Goal: Information Seeking & Learning: Learn about a topic

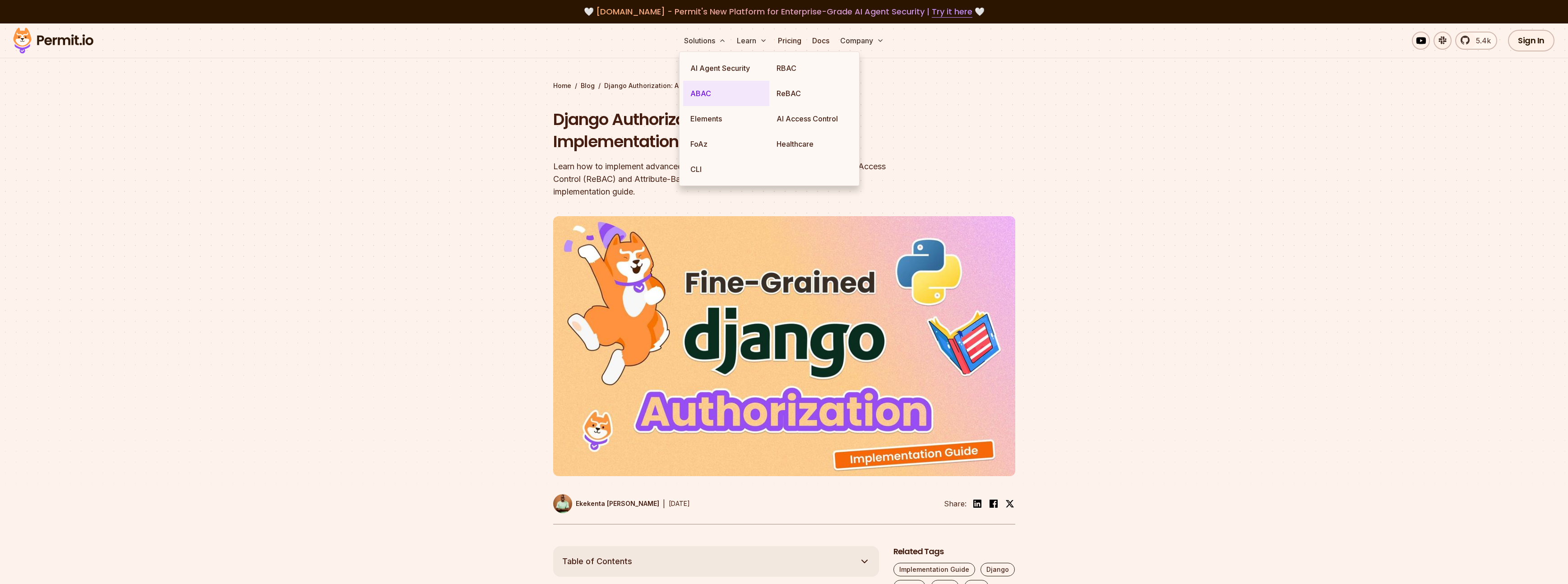
click at [710, 90] on link "ABAC" at bounding box center [726, 94] width 86 height 26
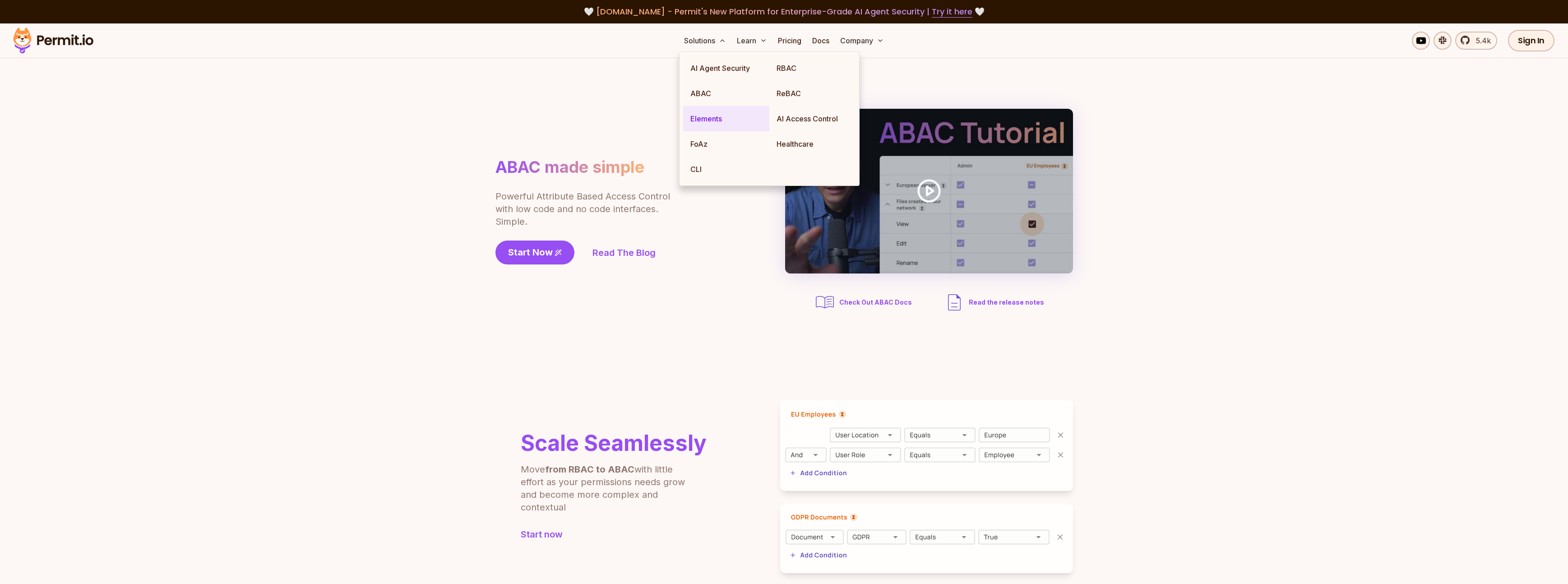
click at [714, 124] on link "Elements" at bounding box center [726, 119] width 86 height 26
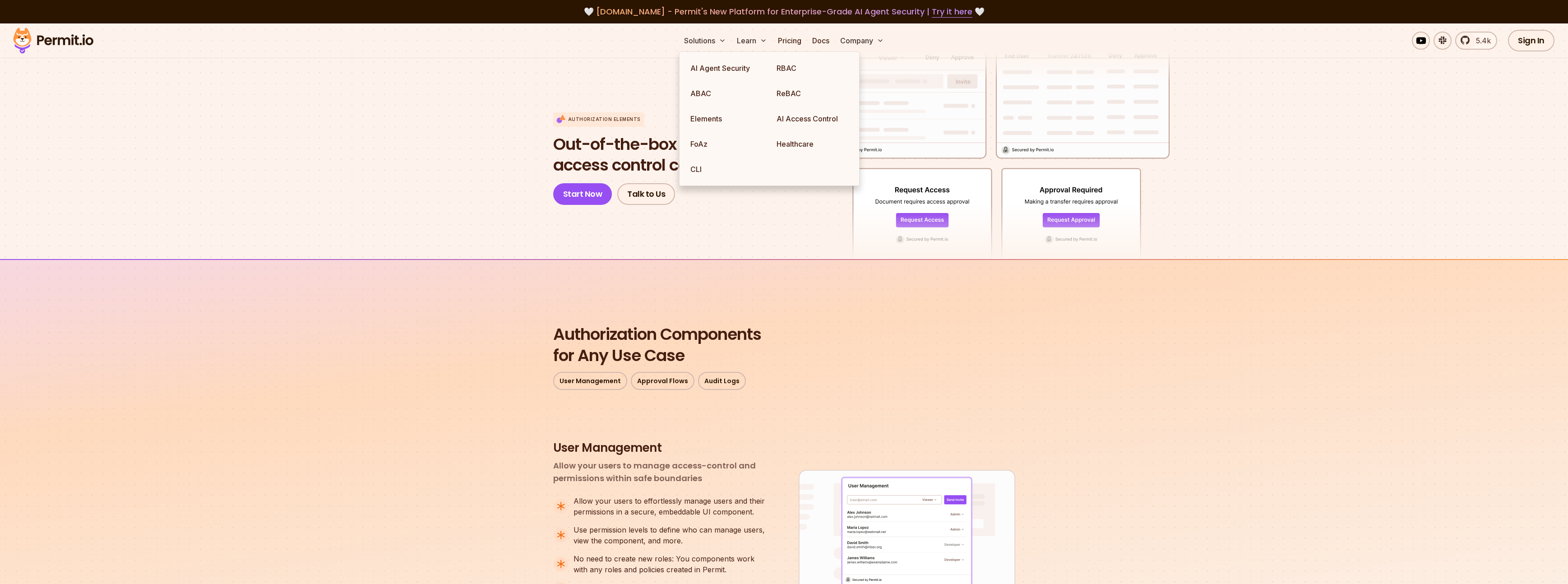
click at [745, 231] on div at bounding box center [688, 141] width 271 height 236
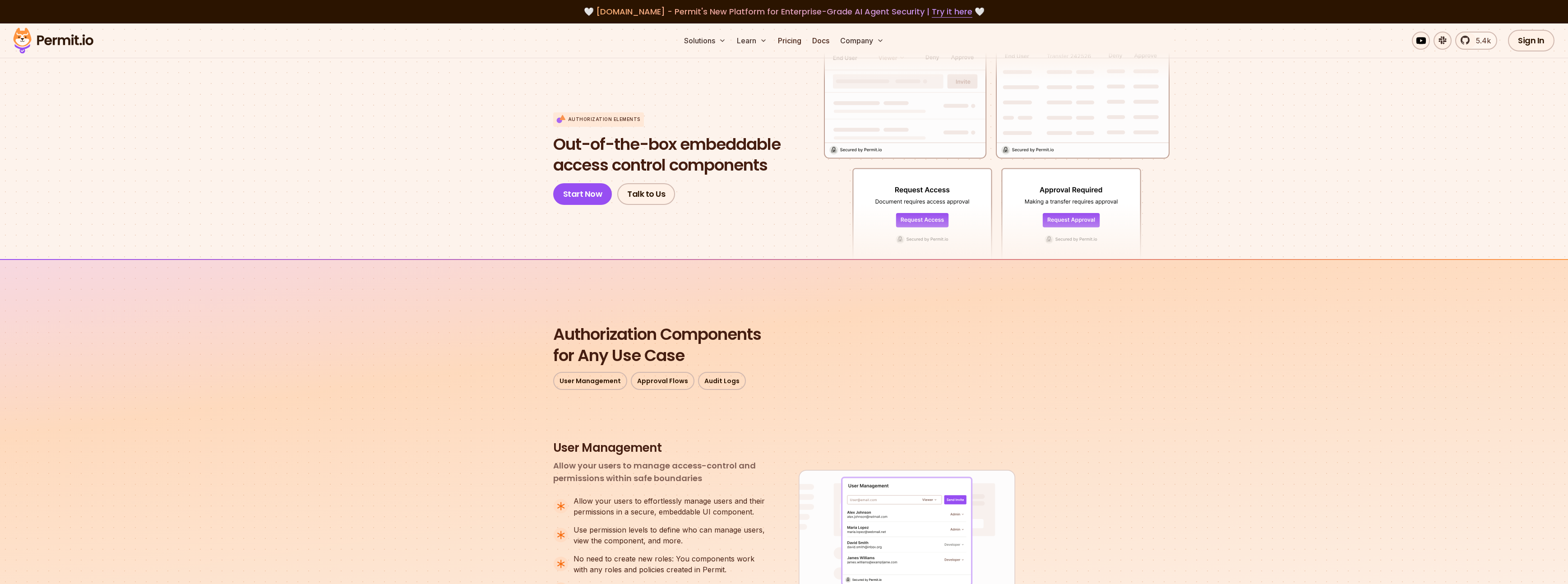
click at [905, 487] on img at bounding box center [907, 532] width 217 height 123
click at [814, 36] on link "Docs" at bounding box center [821, 41] width 24 height 18
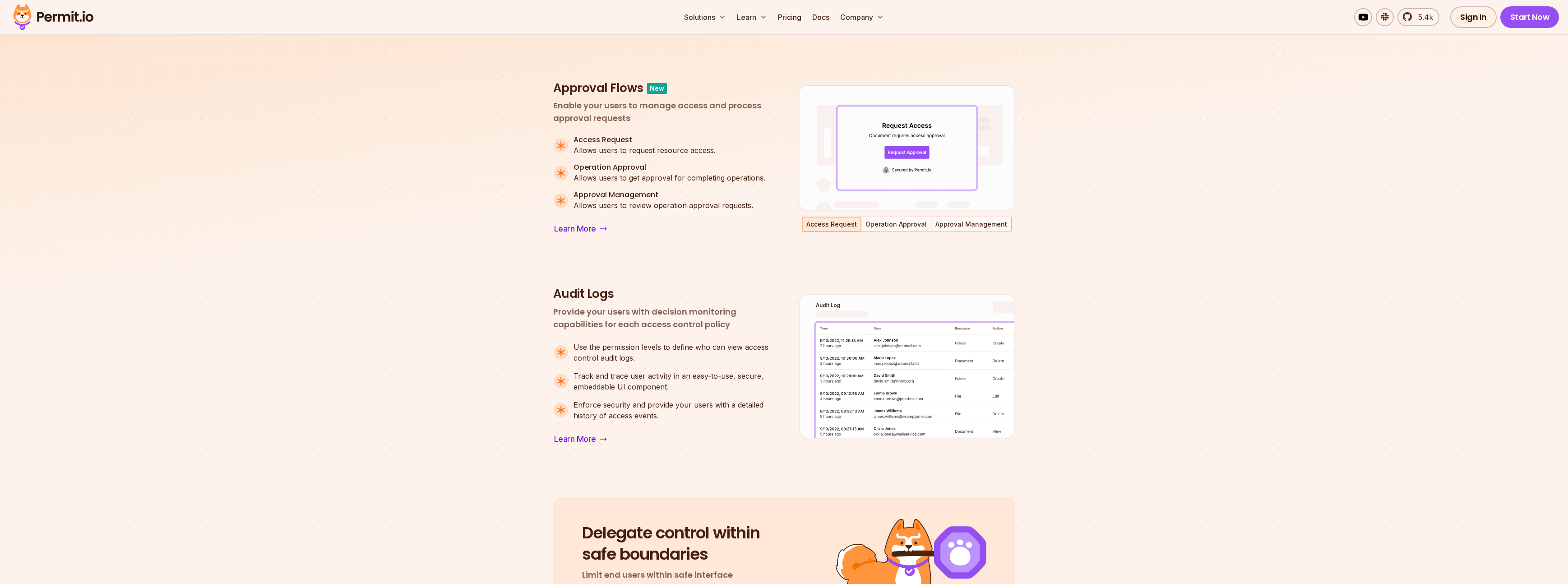
scroll to position [596, 0]
